Goal: Information Seeking & Learning: Learn about a topic

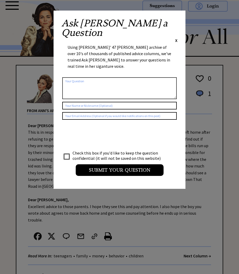
click at [177, 38] on span "X" at bounding box center [176, 40] width 2 height 5
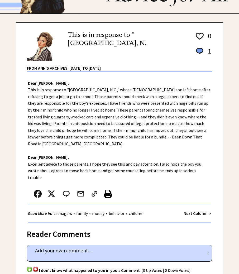
scroll to position [26, 0]
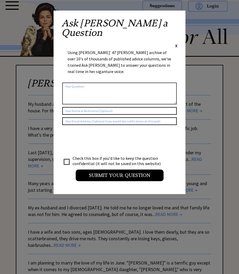
click at [176, 43] on span "X" at bounding box center [176, 45] width 2 height 5
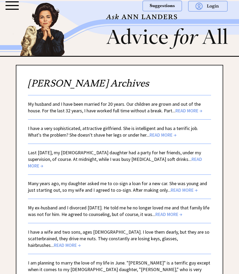
click at [194, 110] on span "READ MORE →" at bounding box center [189, 111] width 27 height 6
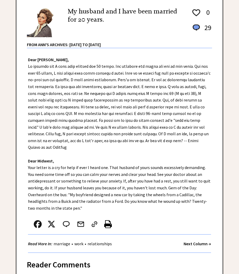
scroll to position [79, 0]
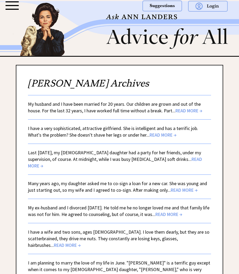
click at [165, 134] on span "READ MORE →" at bounding box center [163, 135] width 27 height 6
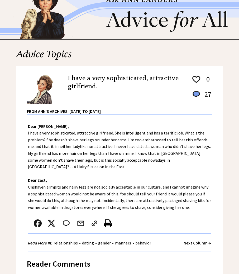
scroll to position [26, 0]
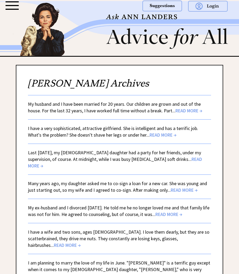
click at [183, 187] on span "READ MORE →" at bounding box center [184, 190] width 27 height 6
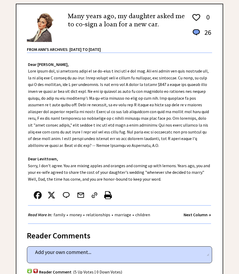
scroll to position [211, 0]
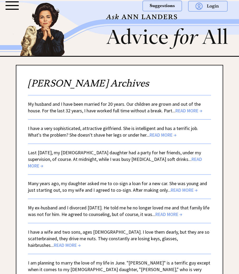
click at [198, 157] on span "READ MORE →" at bounding box center [115, 162] width 174 height 13
click at [182, 212] on span "READ MORE →" at bounding box center [169, 215] width 27 height 6
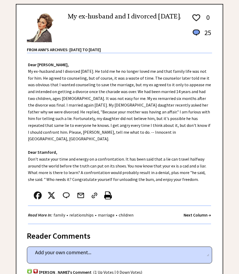
scroll to position [79, 0]
